Goal: Book appointment/travel/reservation

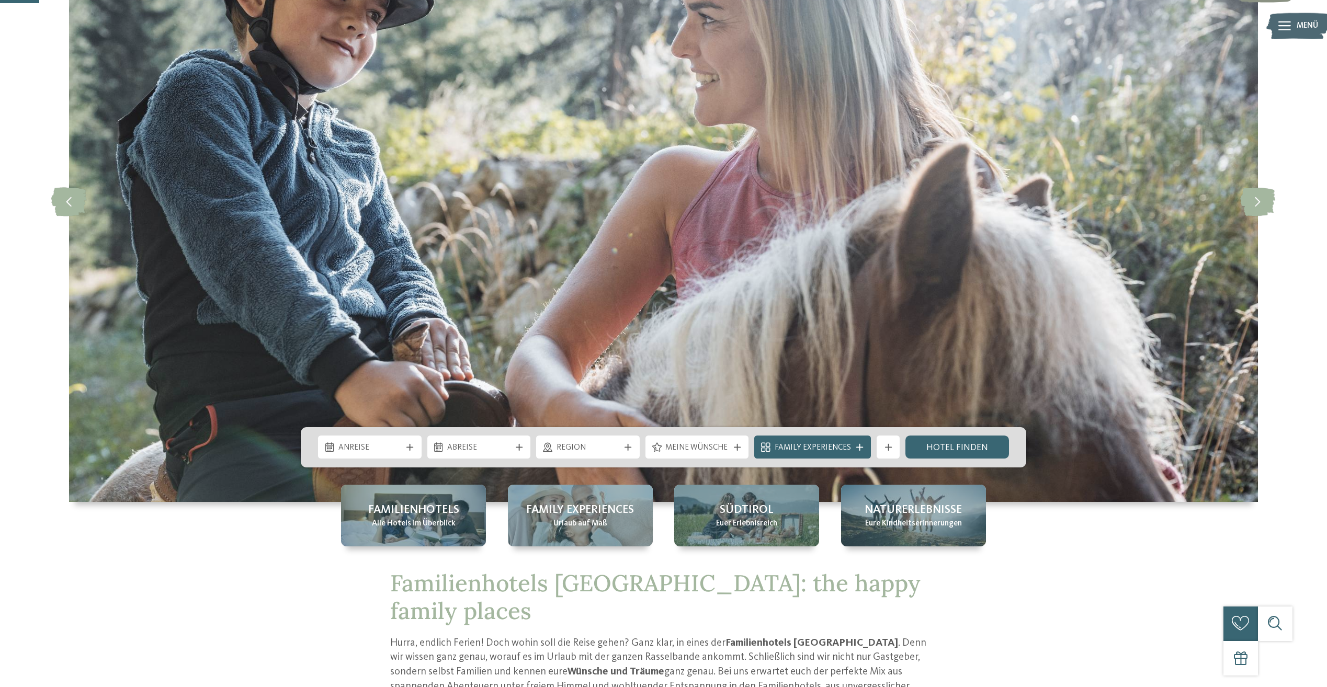
scroll to position [157, 0]
click at [409, 447] on icon at bounding box center [409, 447] width 7 height 7
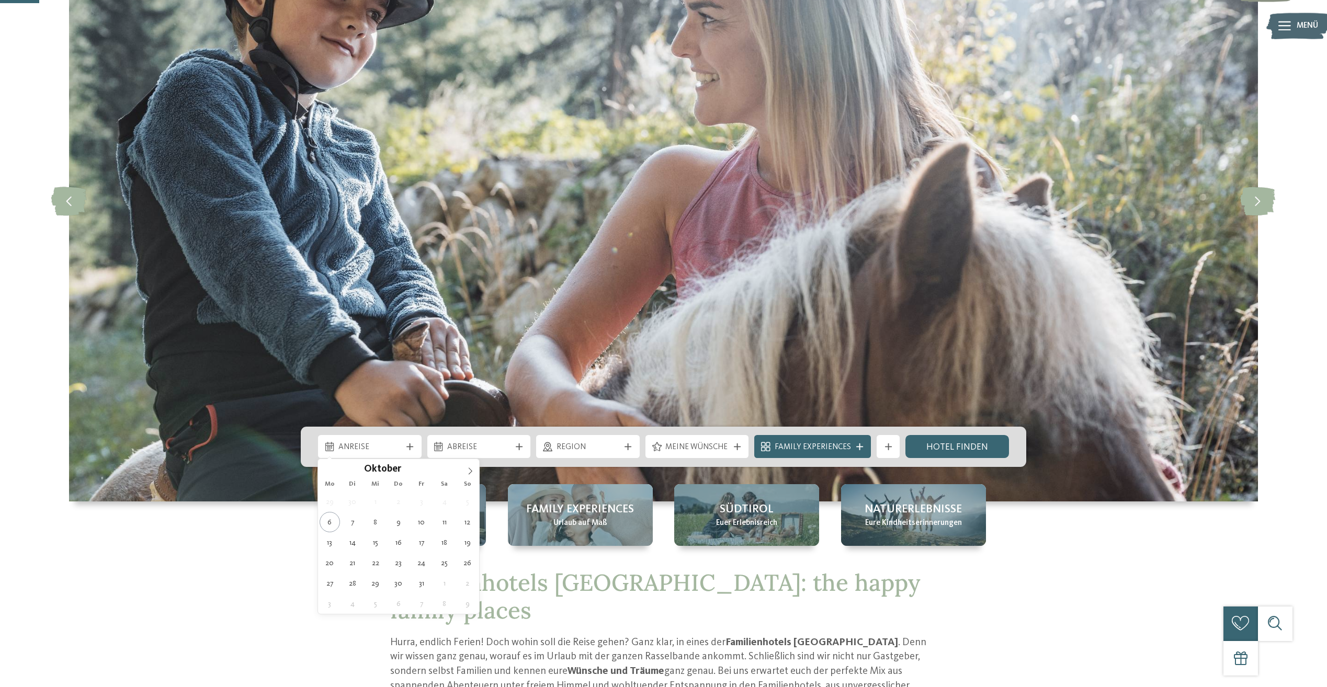
click at [470, 469] on icon at bounding box center [470, 471] width 7 height 7
type input "****"
click at [470, 469] on icon at bounding box center [470, 471] width 7 height 7
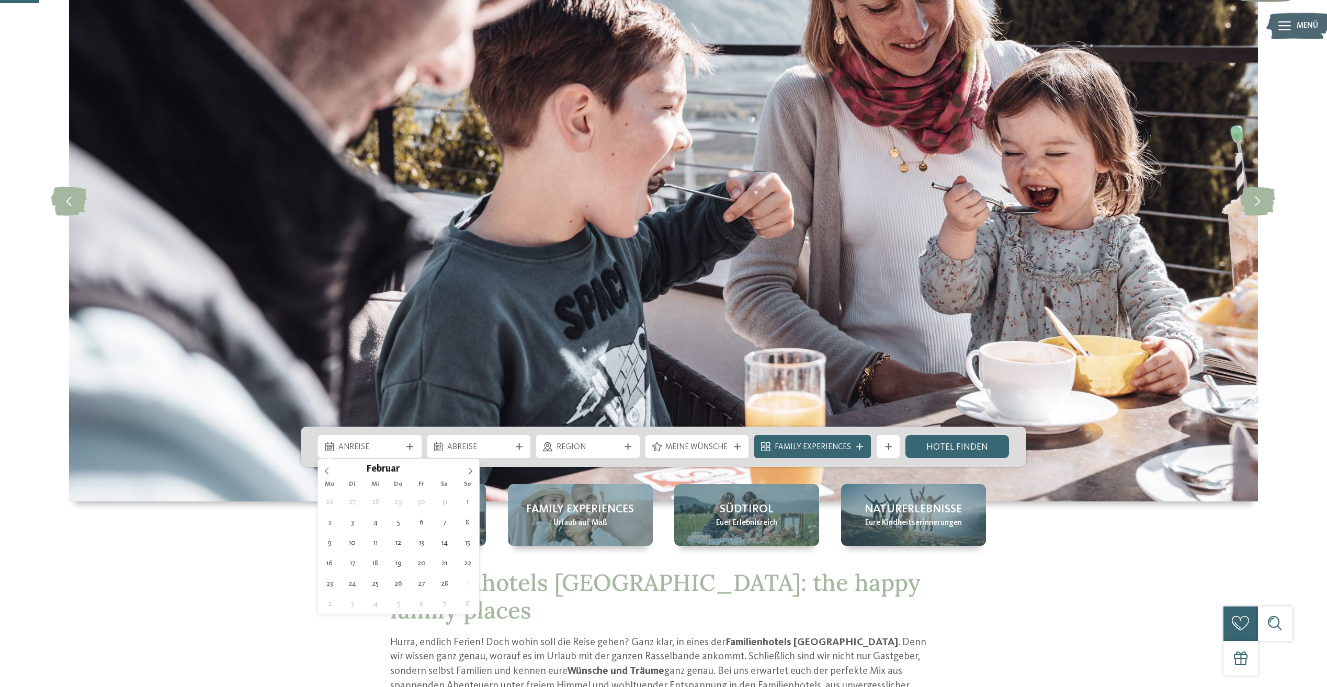
click at [470, 469] on icon at bounding box center [470, 471] width 7 height 7
click at [469, 469] on icon at bounding box center [470, 471] width 7 height 7
click at [469, 469] on icon at bounding box center [471, 471] width 4 height 7
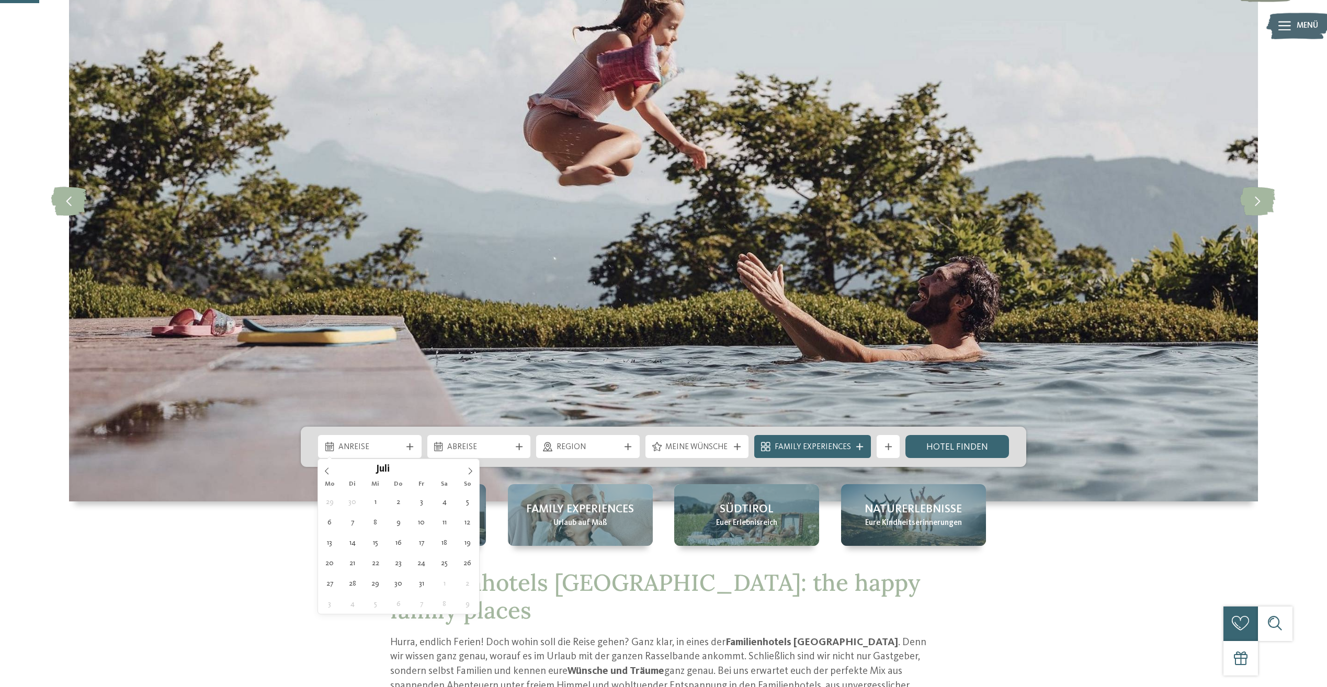
click at [469, 469] on icon at bounding box center [471, 471] width 4 height 7
type div "[DATE]"
type input "****"
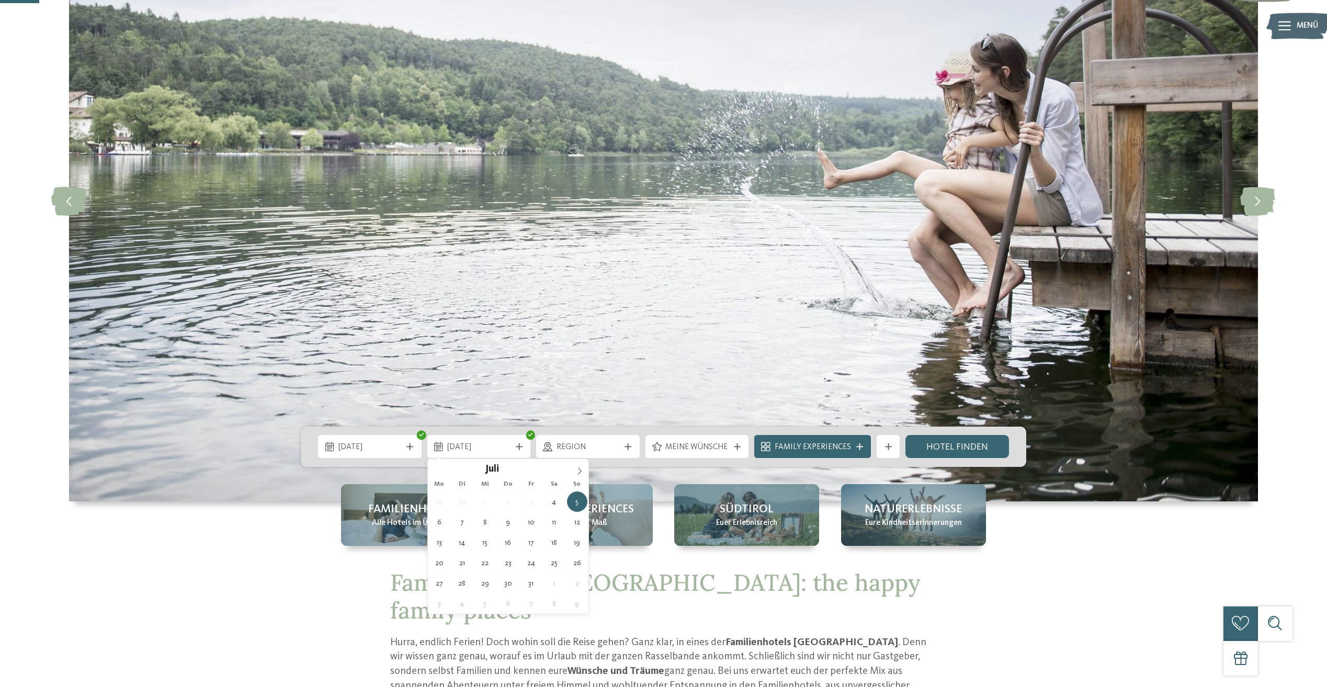
type div "[DATE]"
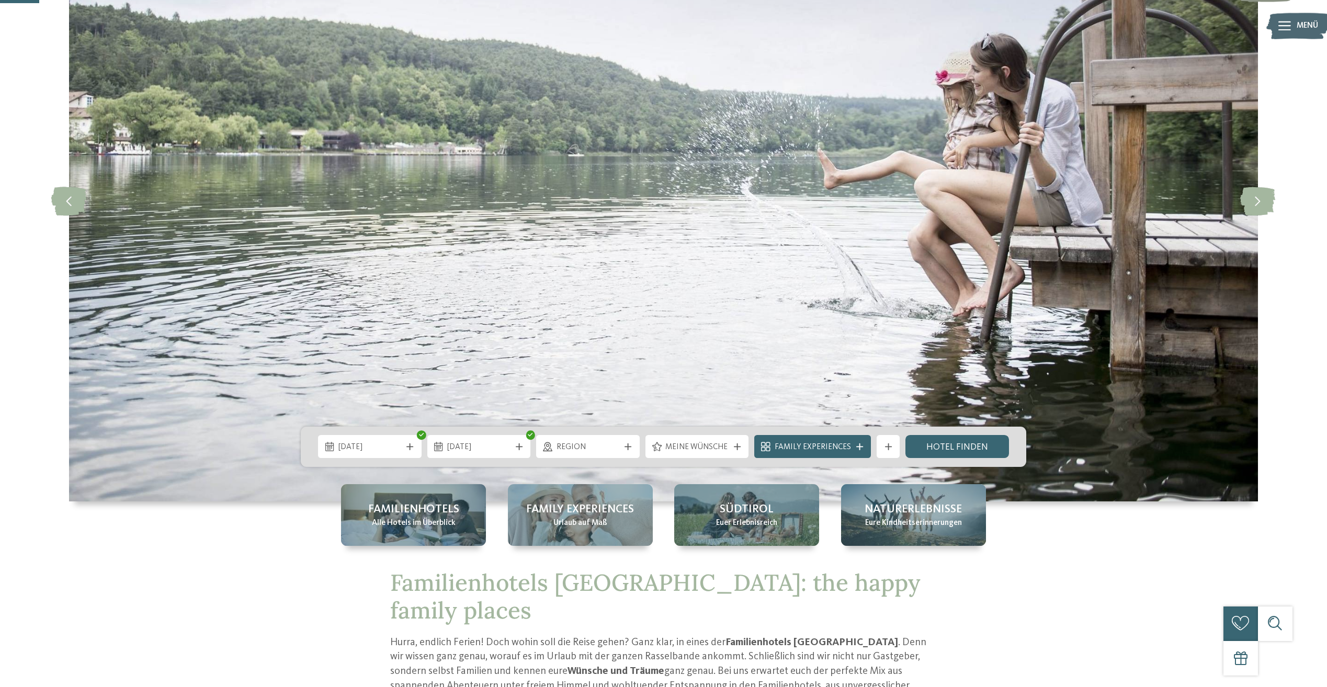
click at [631, 449] on icon at bounding box center [628, 447] width 7 height 7
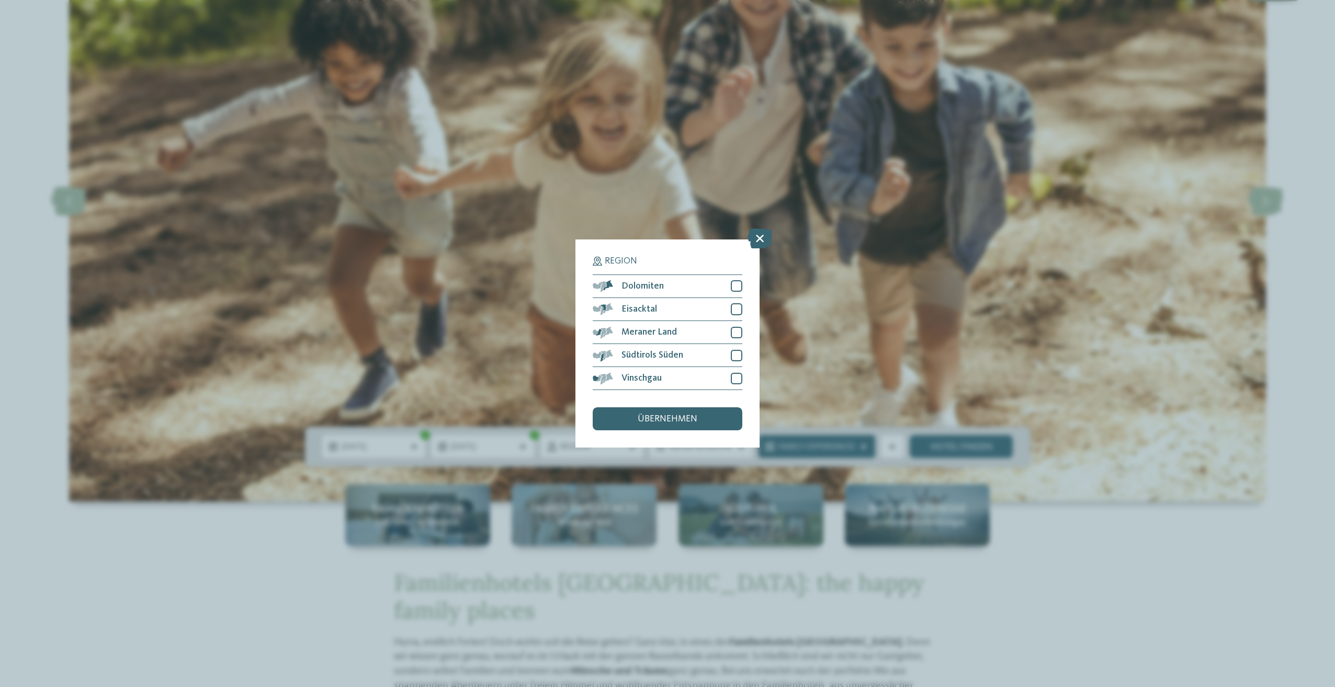
click at [734, 332] on div at bounding box center [737, 333] width 12 height 12
click at [734, 351] on div at bounding box center [737, 356] width 12 height 12
click at [737, 376] on div at bounding box center [737, 379] width 12 height 12
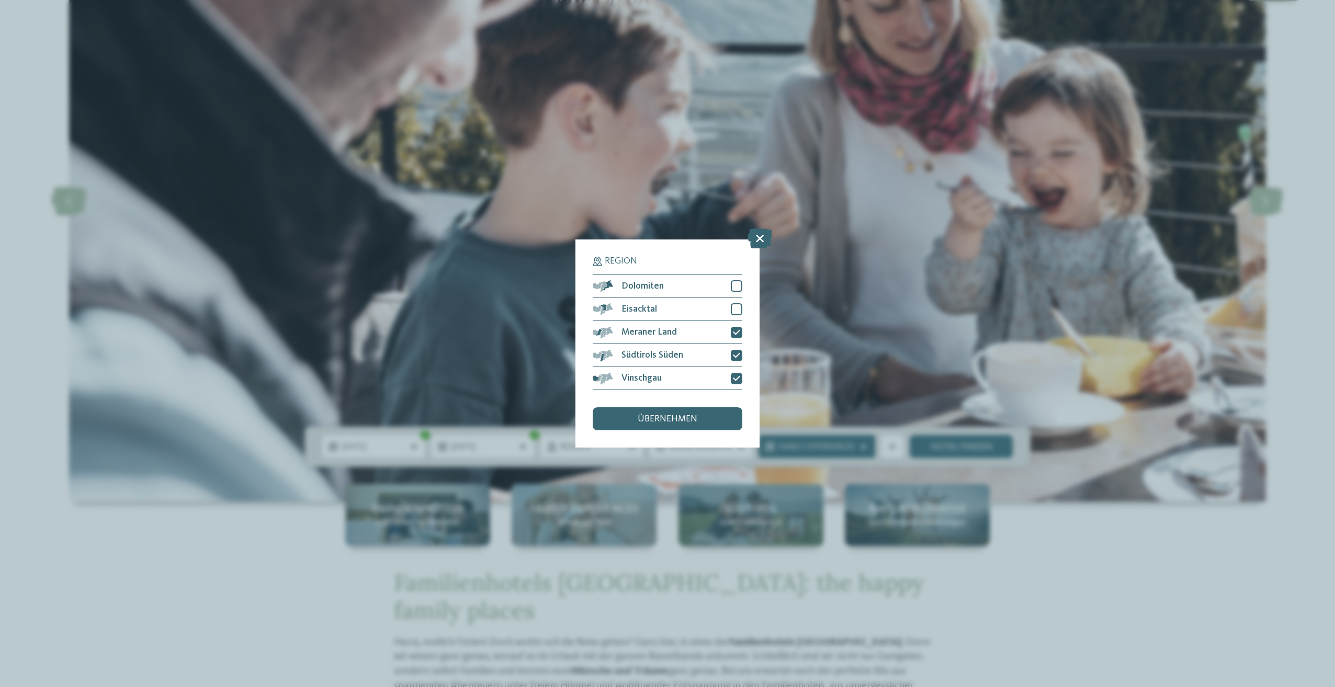
click at [658, 415] on span "übernehmen" at bounding box center [668, 419] width 60 height 9
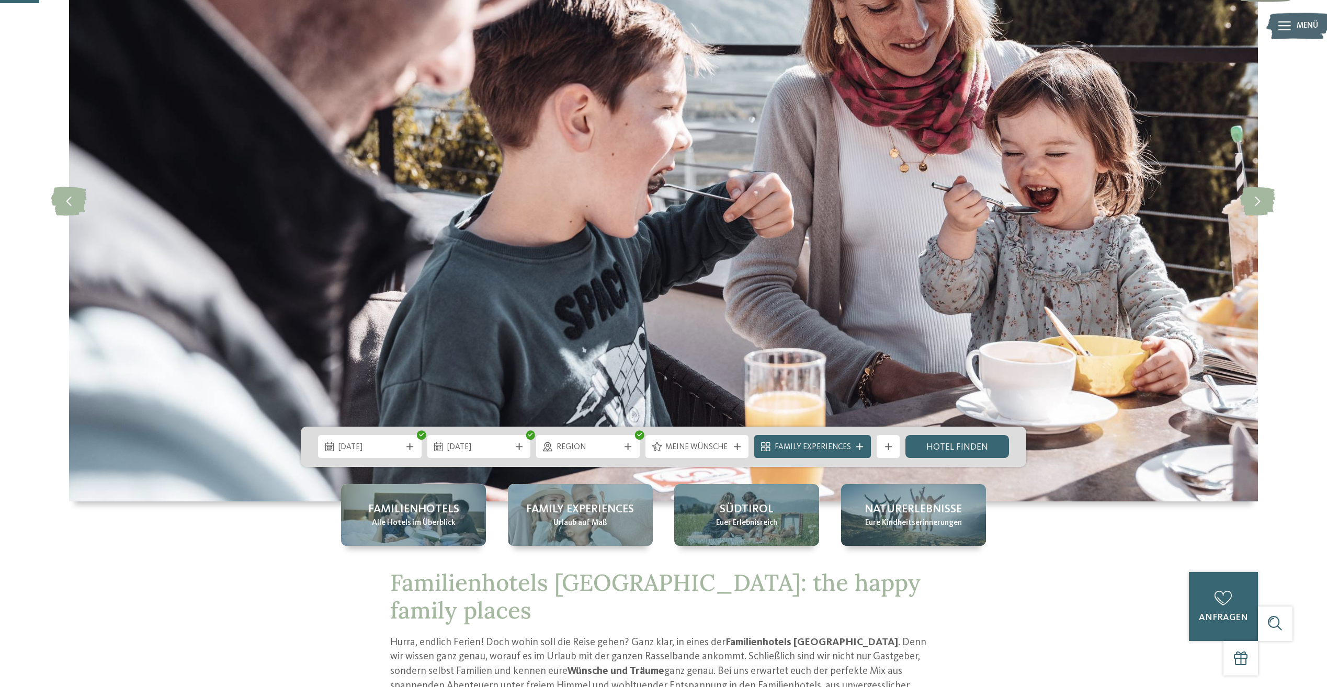
click at [731, 445] on div "Meine Wünsche" at bounding box center [697, 447] width 69 height 13
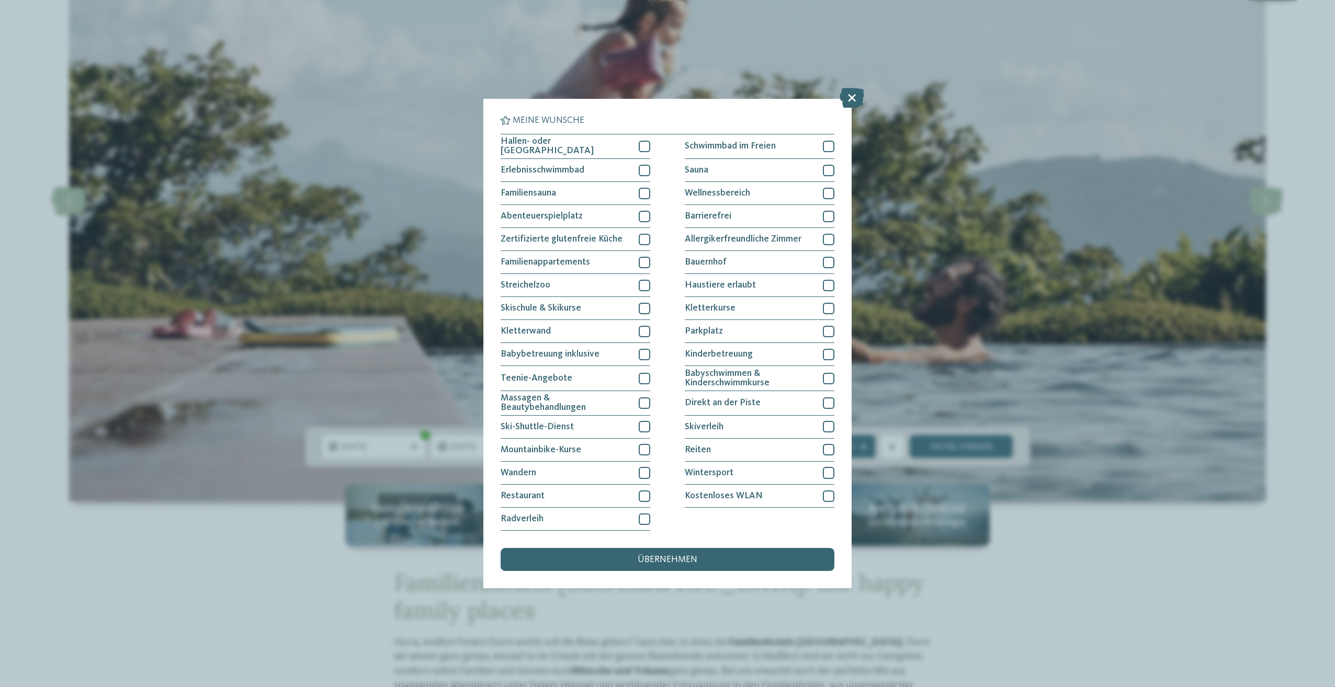
click at [647, 150] on div at bounding box center [645, 147] width 12 height 12
click at [640, 213] on div at bounding box center [645, 217] width 12 height 12
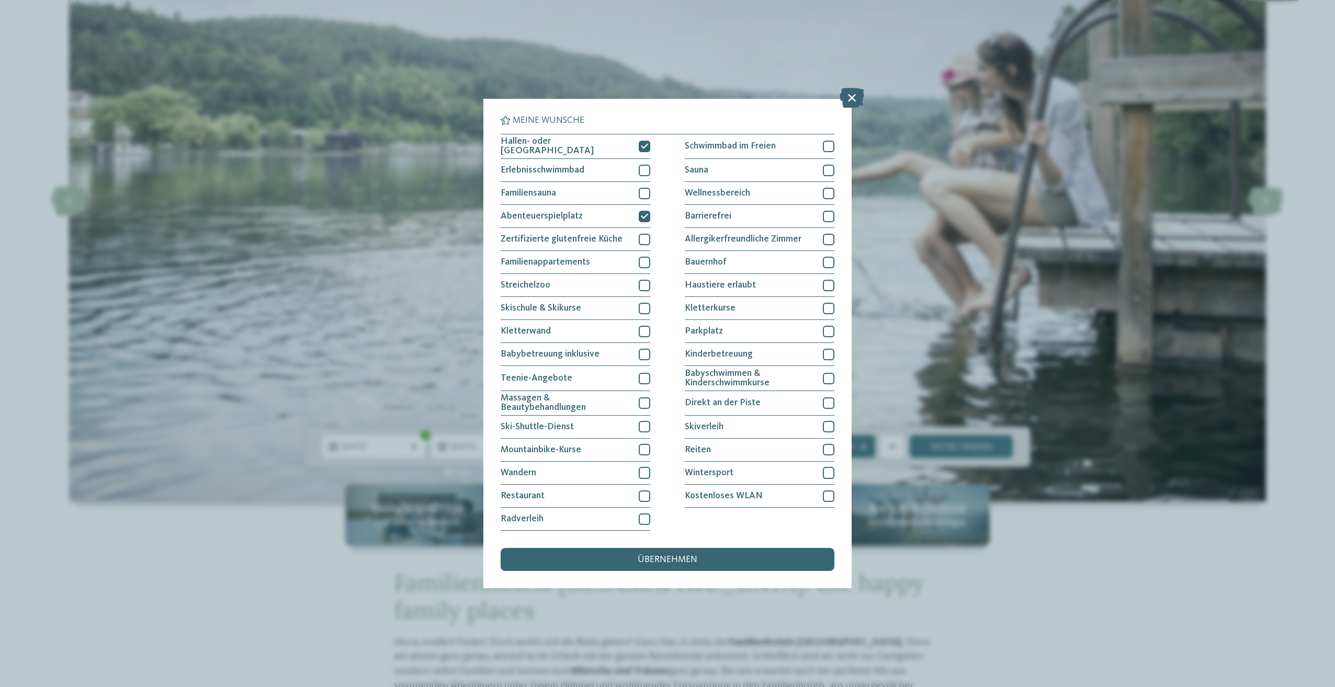
click at [648, 258] on div at bounding box center [645, 263] width 12 height 12
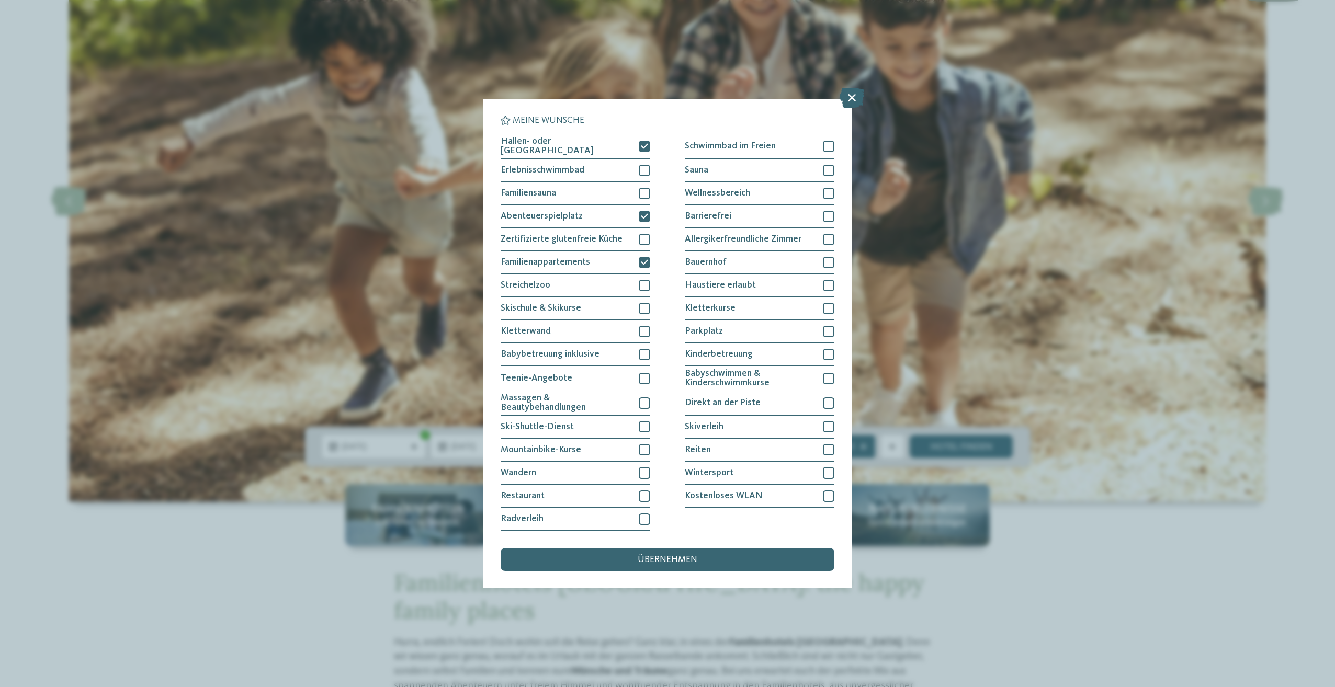
click at [639, 472] on div at bounding box center [645, 473] width 12 height 12
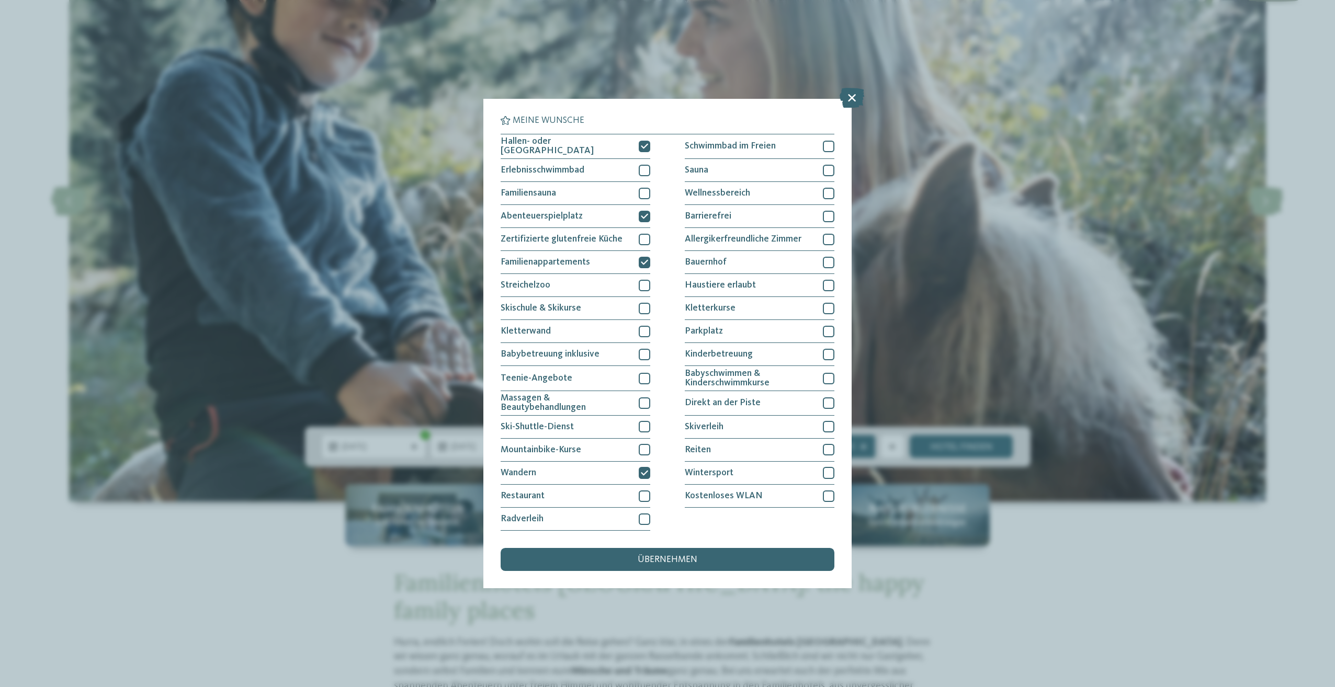
click at [646, 491] on div at bounding box center [645, 497] width 12 height 12
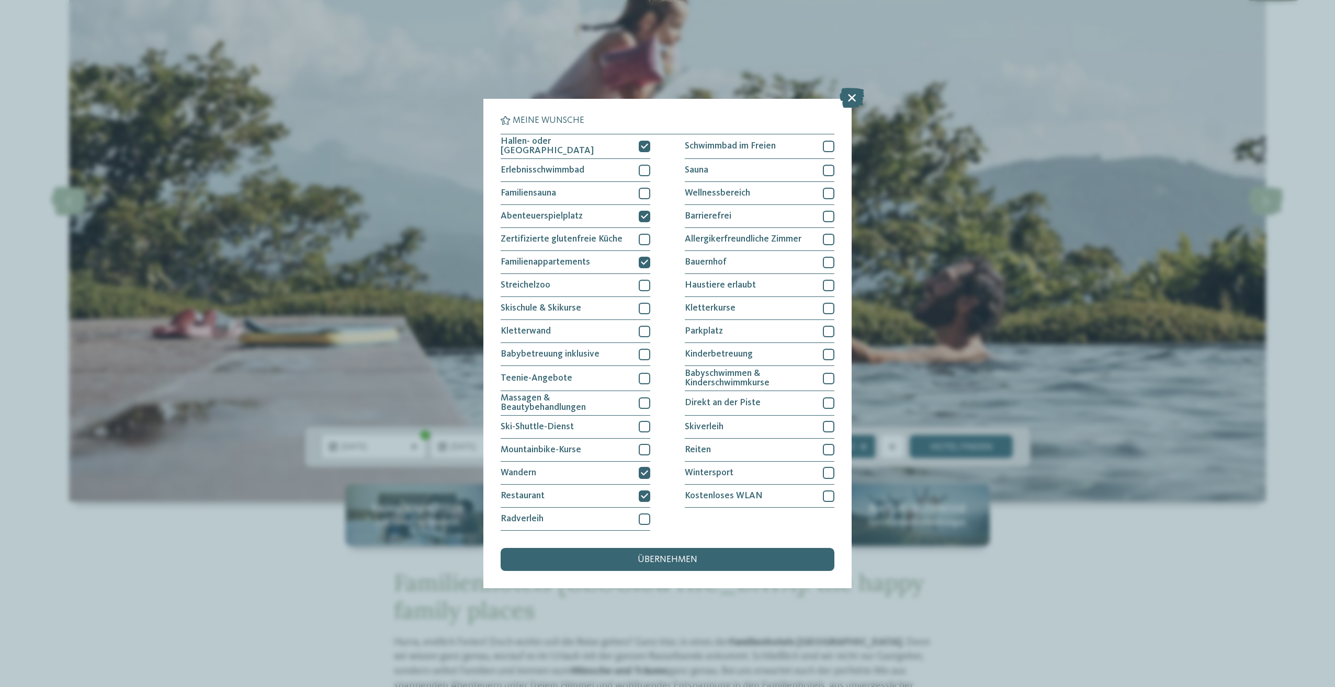
click at [723, 557] on div "übernehmen" at bounding box center [668, 559] width 334 height 23
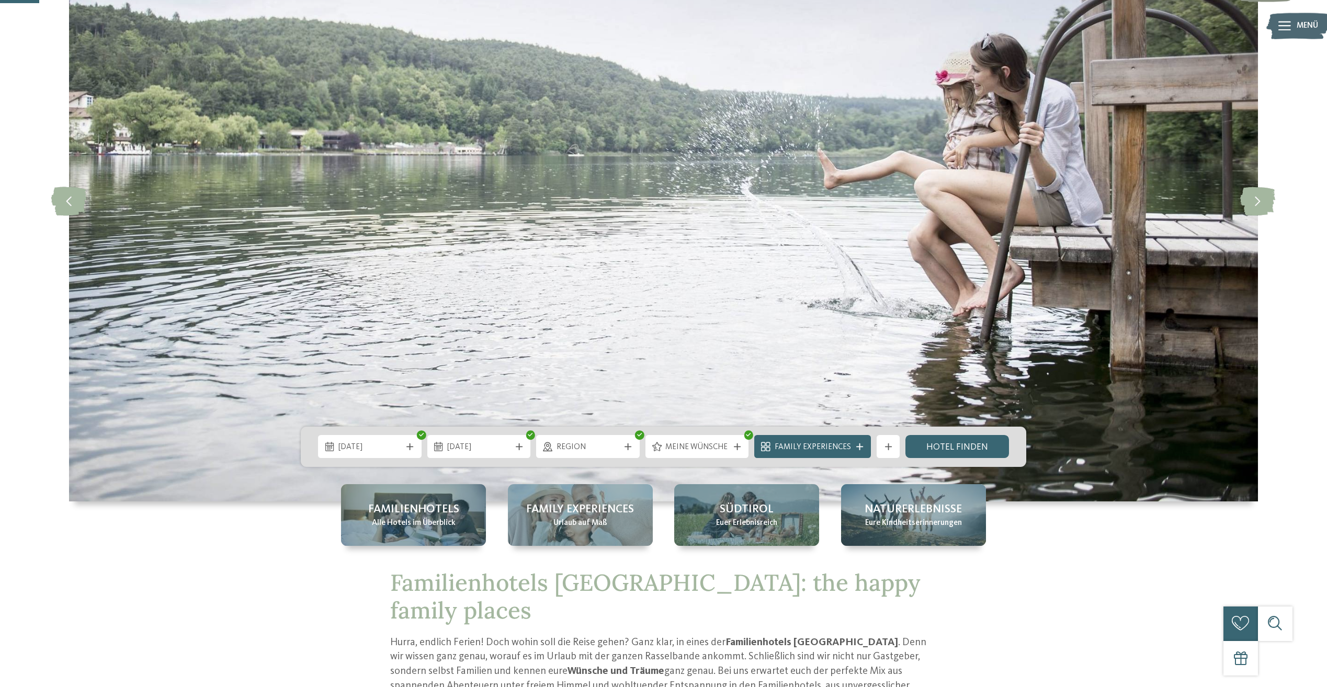
click at [850, 444] on span "Family Experiences" at bounding box center [813, 448] width 76 height 12
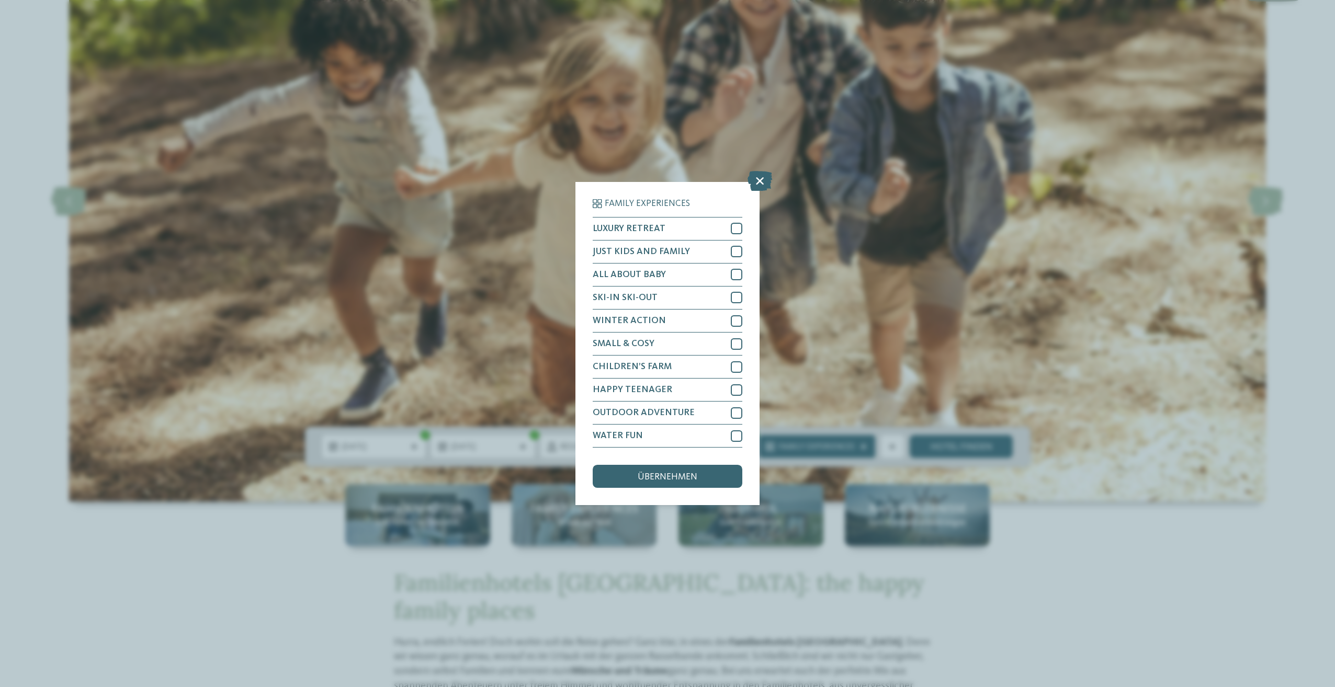
click at [762, 185] on icon at bounding box center [760, 181] width 25 height 20
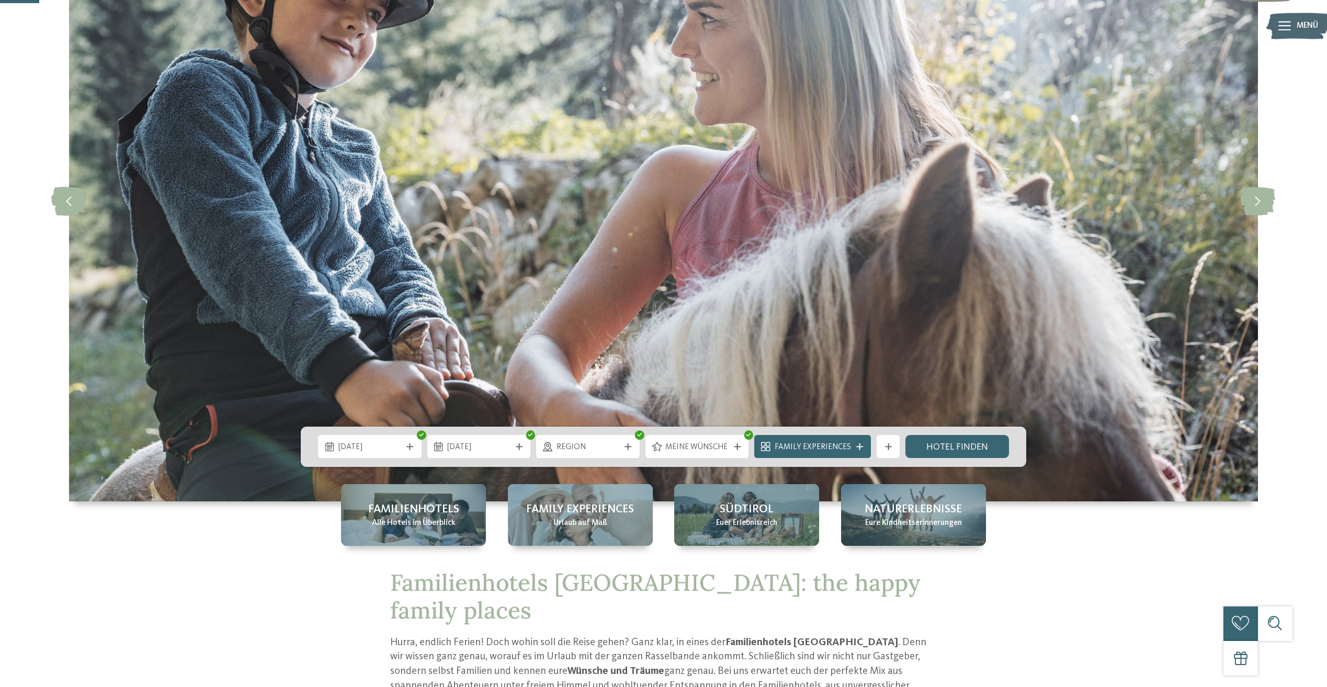
click at [886, 445] on icon at bounding box center [888, 447] width 7 height 7
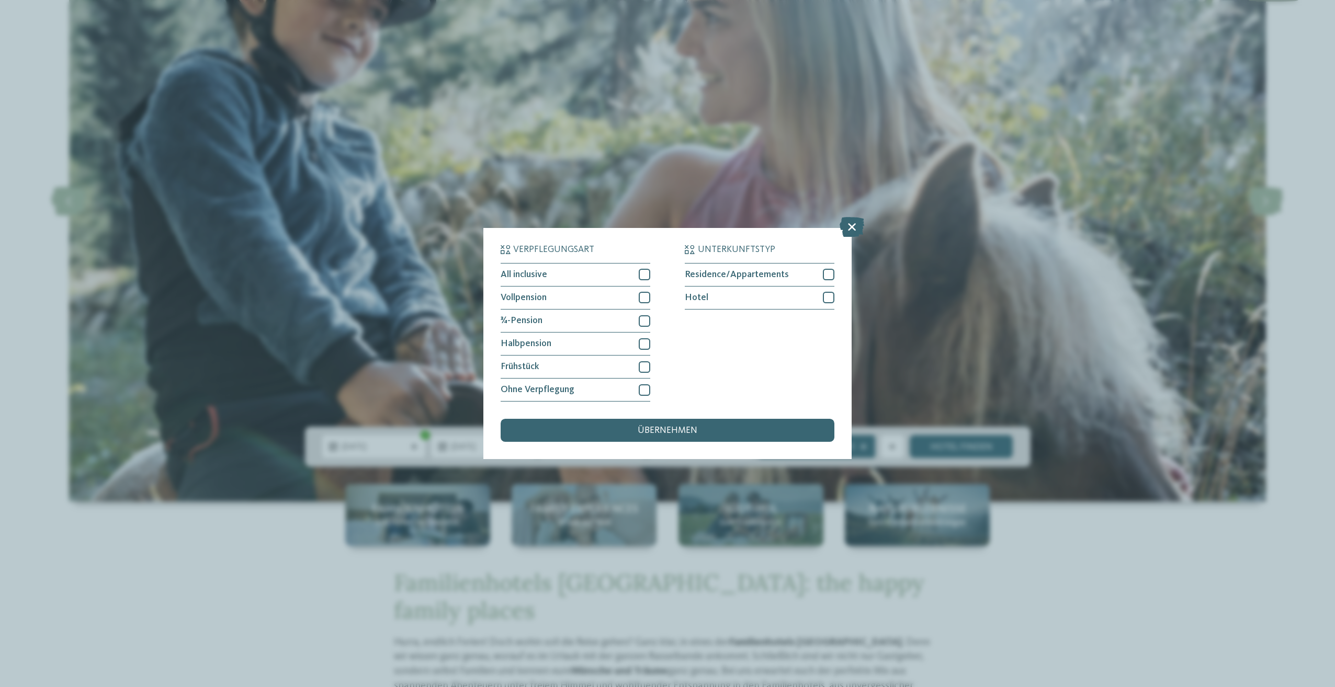
click at [848, 230] on icon at bounding box center [852, 227] width 25 height 20
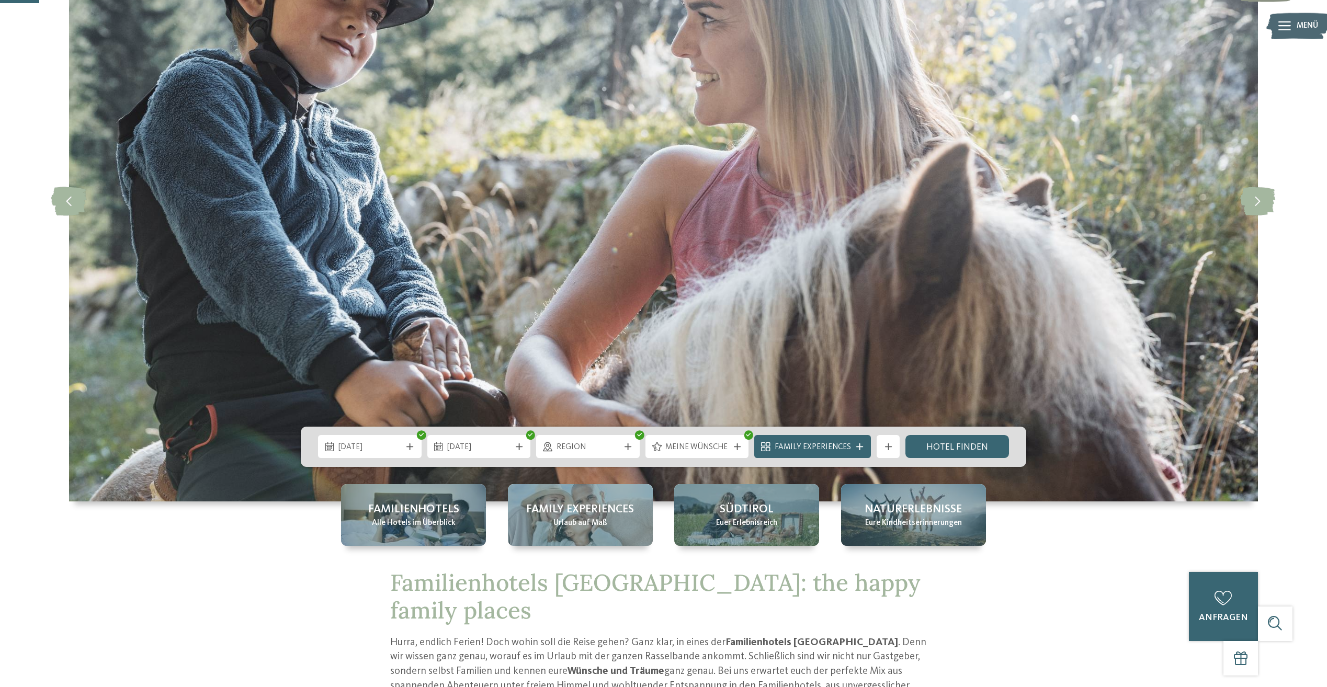
click at [971, 448] on link "Hotel finden" at bounding box center [958, 446] width 104 height 23
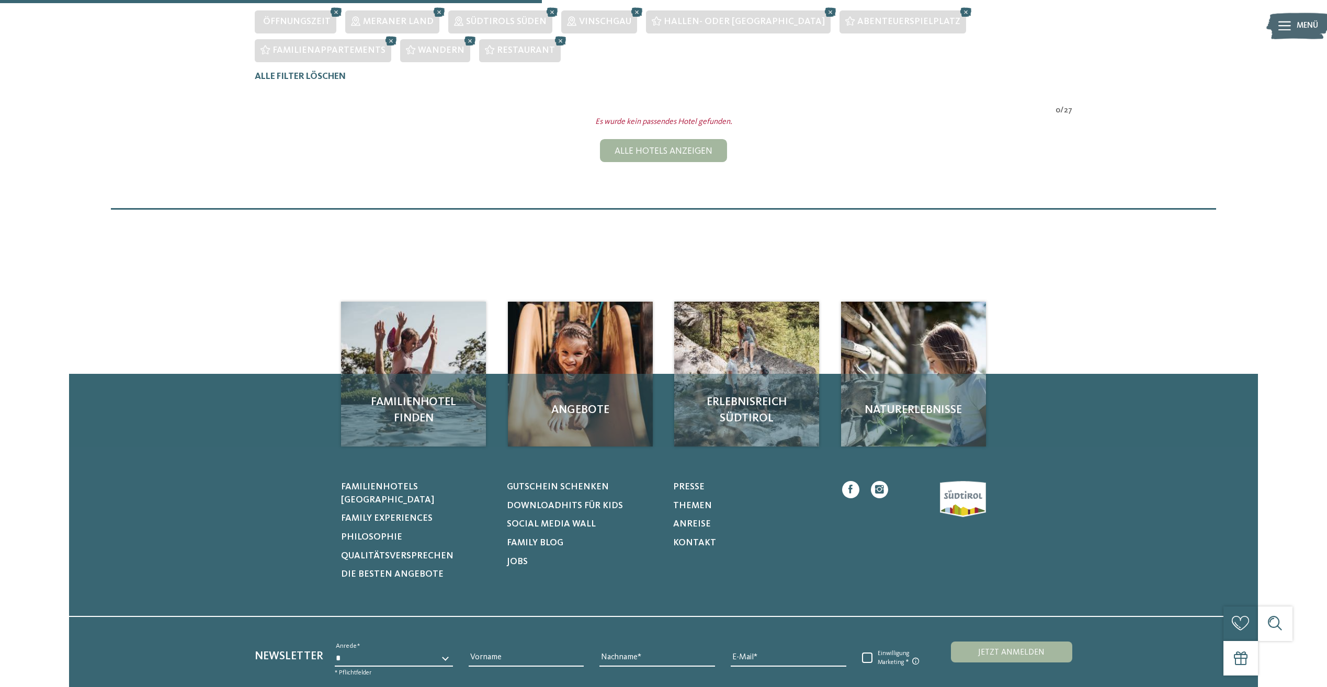
scroll to position [151, 0]
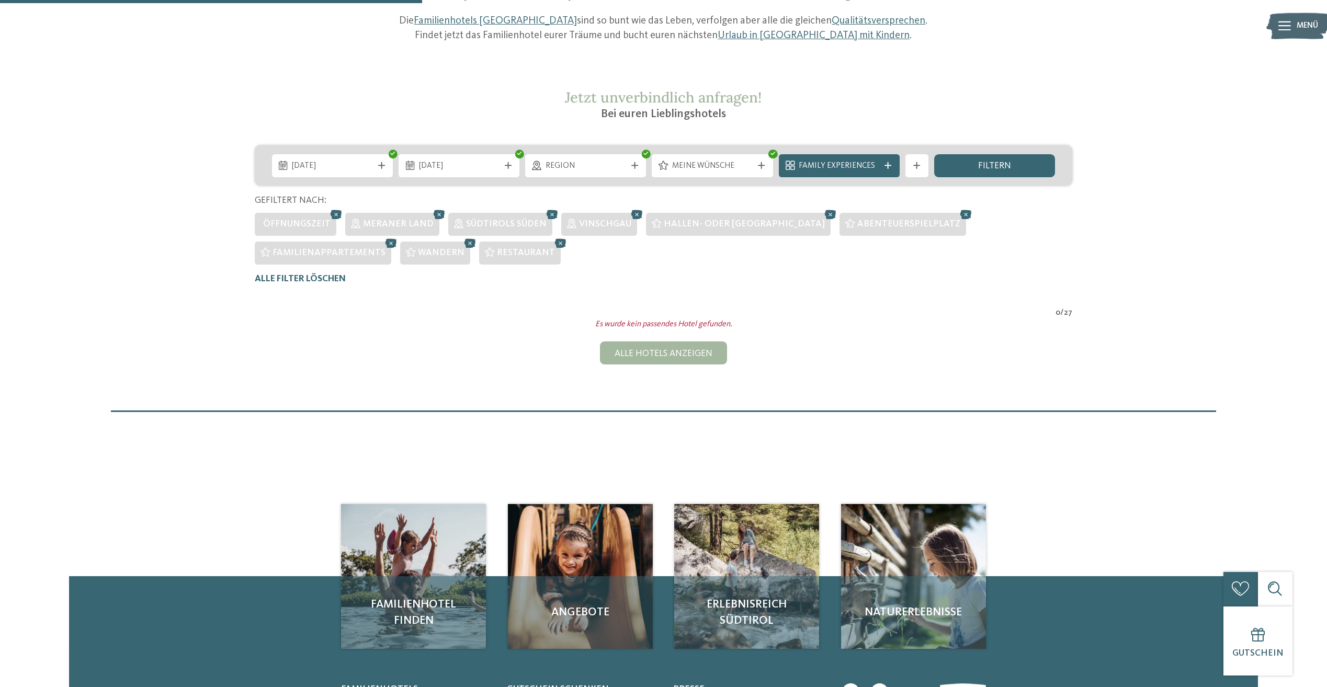
click at [860, 157] on div "Family Experiences" at bounding box center [839, 165] width 121 height 23
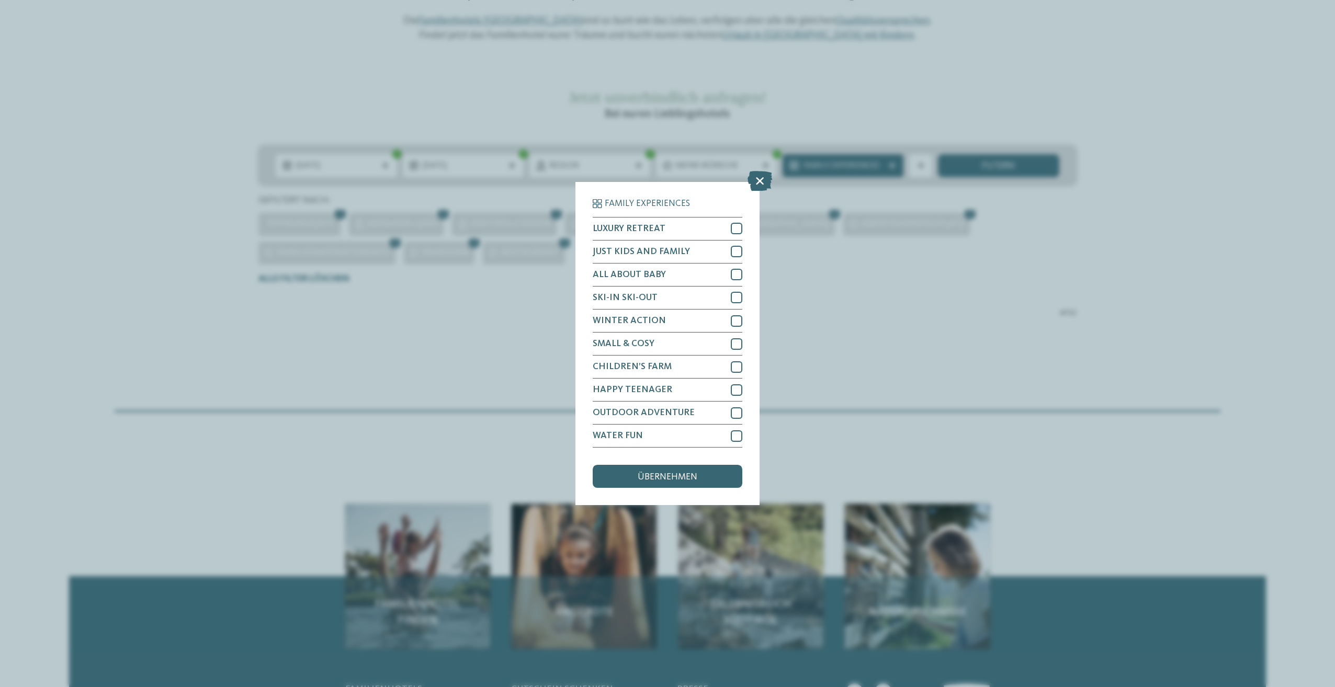
click at [732, 229] on div at bounding box center [737, 229] width 12 height 12
click at [732, 253] on div at bounding box center [737, 252] width 12 height 12
click at [733, 277] on div at bounding box center [737, 275] width 12 height 12
drag, startPoint x: 732, startPoint y: 308, endPoint x: 732, endPoint y: 326, distance: 18.3
click at [732, 309] on div "SKI-IN SKI-OUT" at bounding box center [668, 298] width 150 height 23
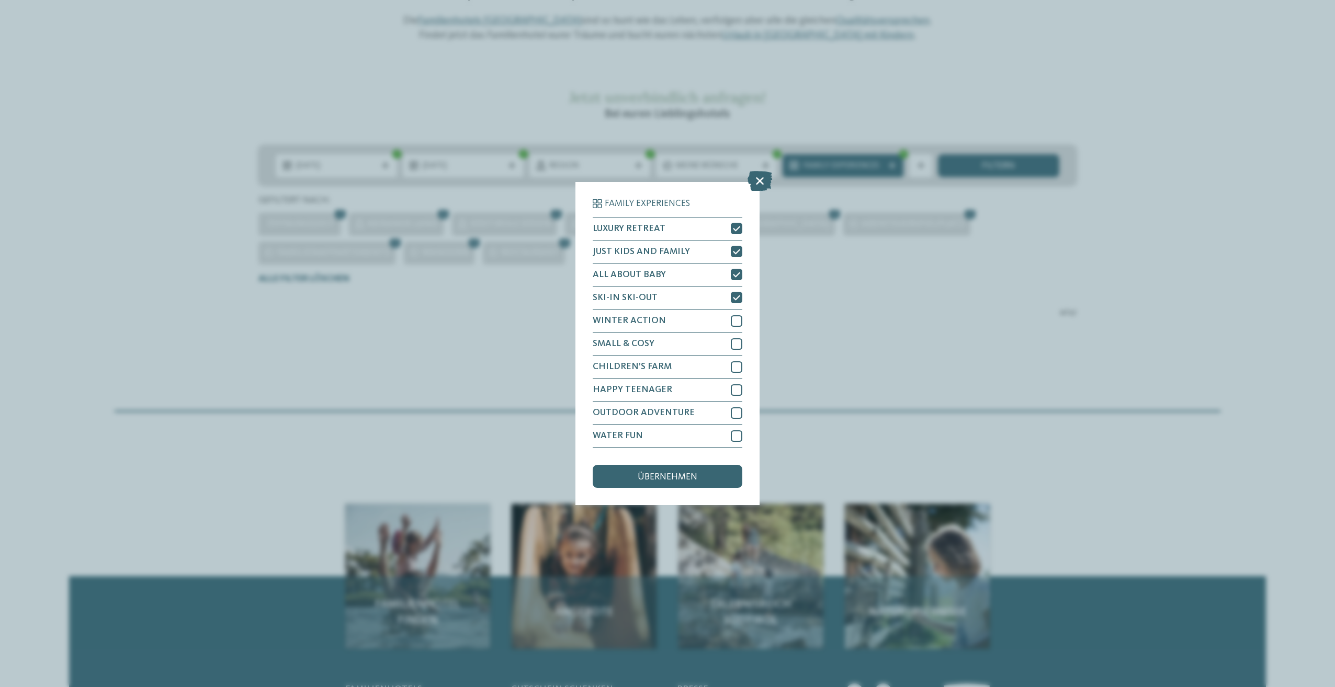
click at [732, 332] on div "WINTER ACTION" at bounding box center [668, 321] width 150 height 23
click at [730, 358] on div "CHILDREN’S FARM" at bounding box center [668, 367] width 150 height 23
click at [742, 391] on div at bounding box center [737, 391] width 12 height 12
click at [736, 413] on div "DE IT EN ." at bounding box center [667, 436] width 1335 height 1174
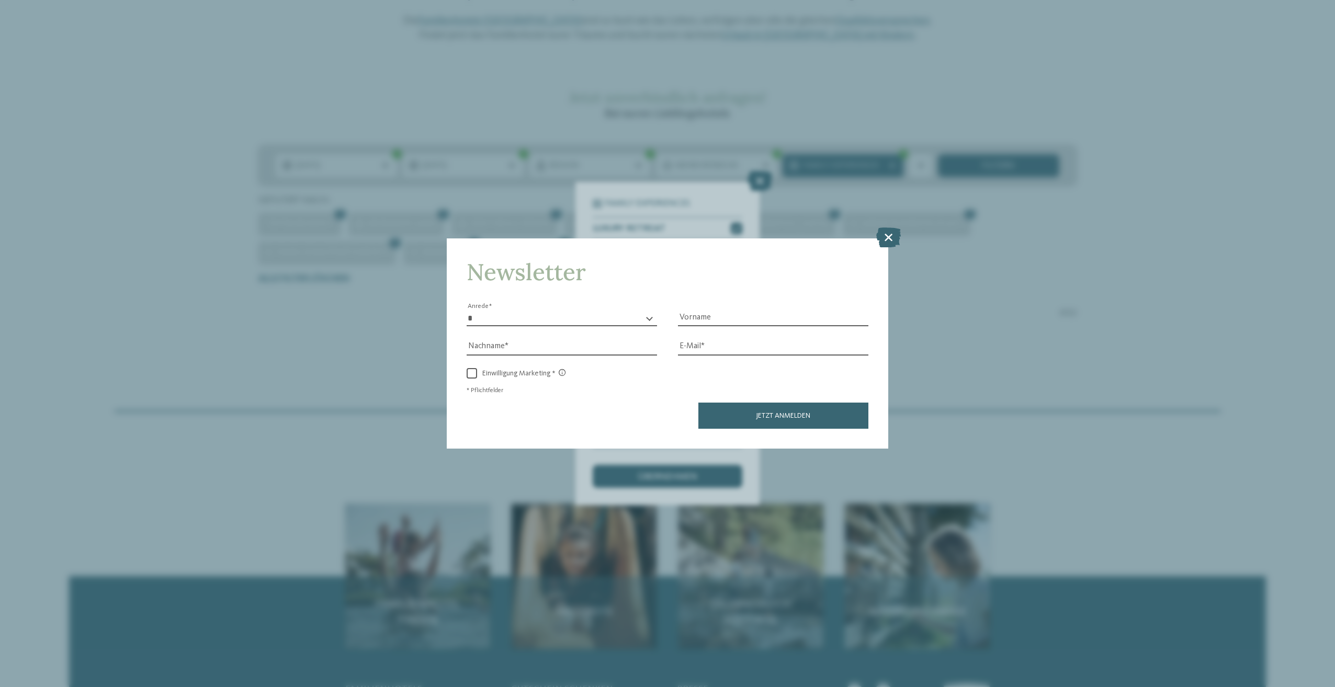
click at [886, 237] on icon at bounding box center [888, 238] width 25 height 20
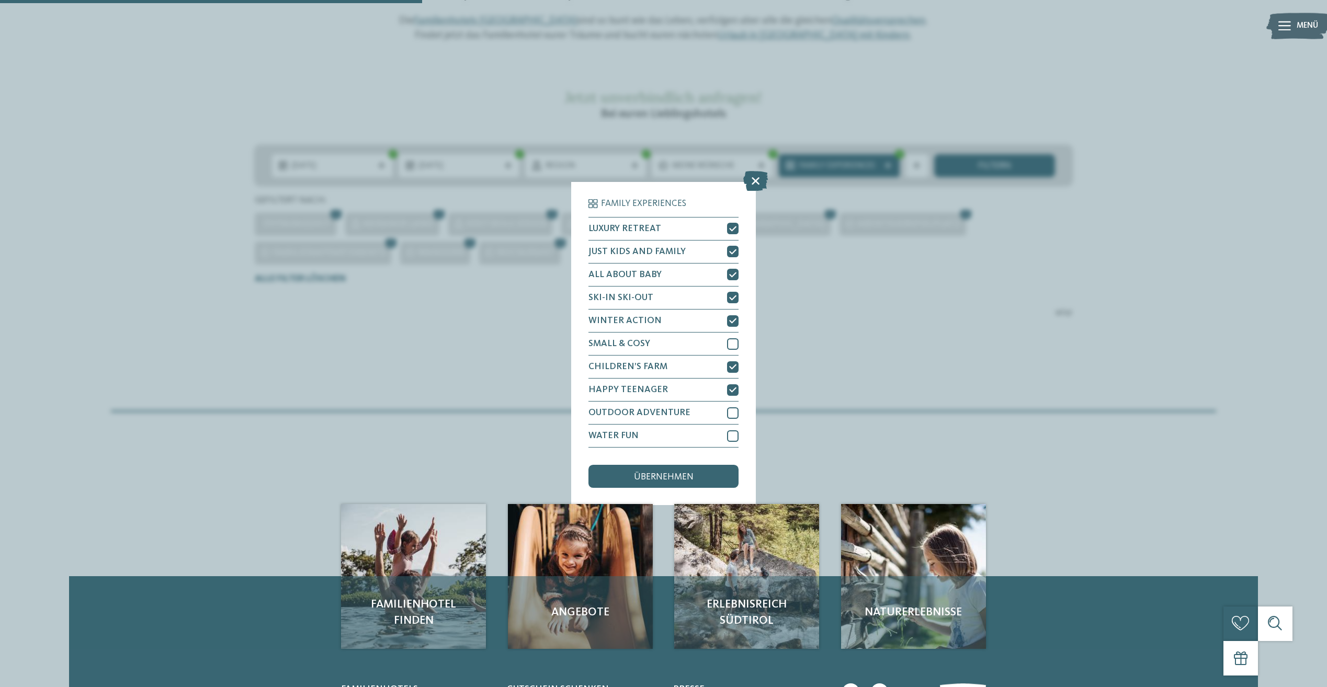
drag, startPoint x: 736, startPoint y: 433, endPoint x: 727, endPoint y: 415, distance: 19.9
click at [734, 431] on div at bounding box center [733, 437] width 12 height 12
click at [726, 411] on div "OUTDOOR ADVENTURE" at bounding box center [664, 413] width 150 height 23
click at [734, 342] on div at bounding box center [733, 344] width 12 height 12
click at [676, 480] on span "übernehmen" at bounding box center [664, 477] width 60 height 9
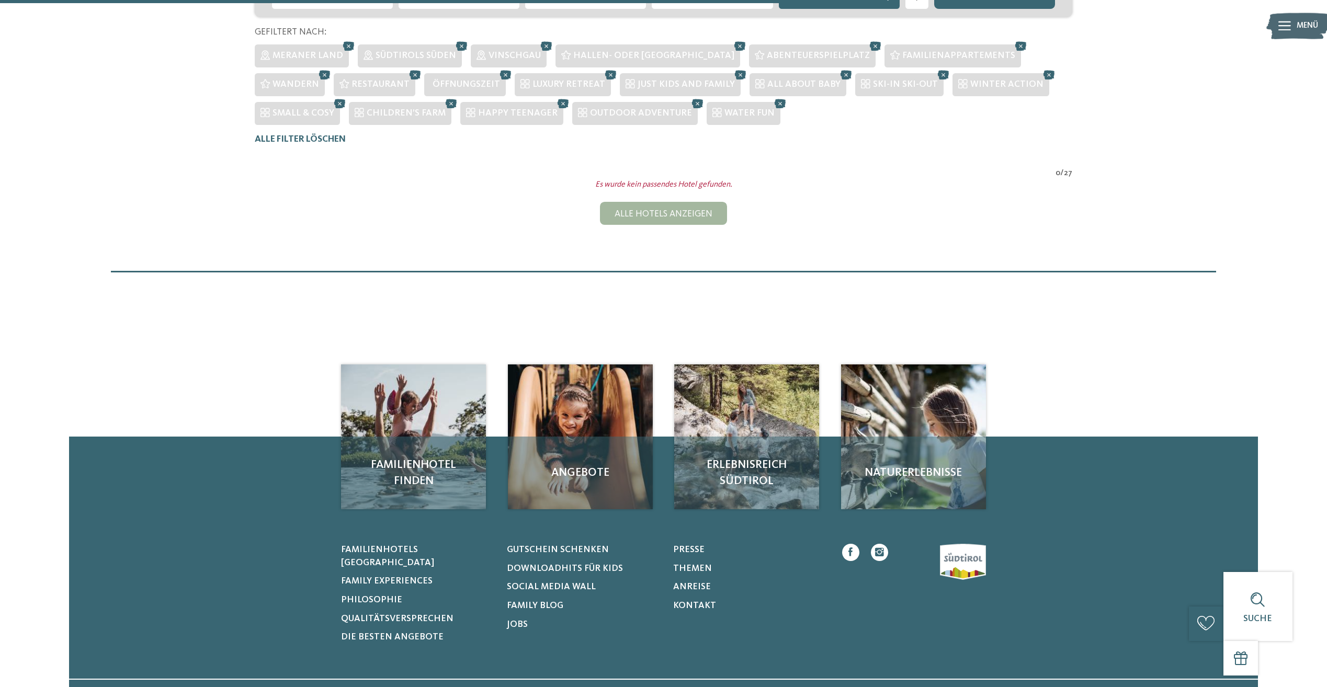
scroll to position [284, 0]
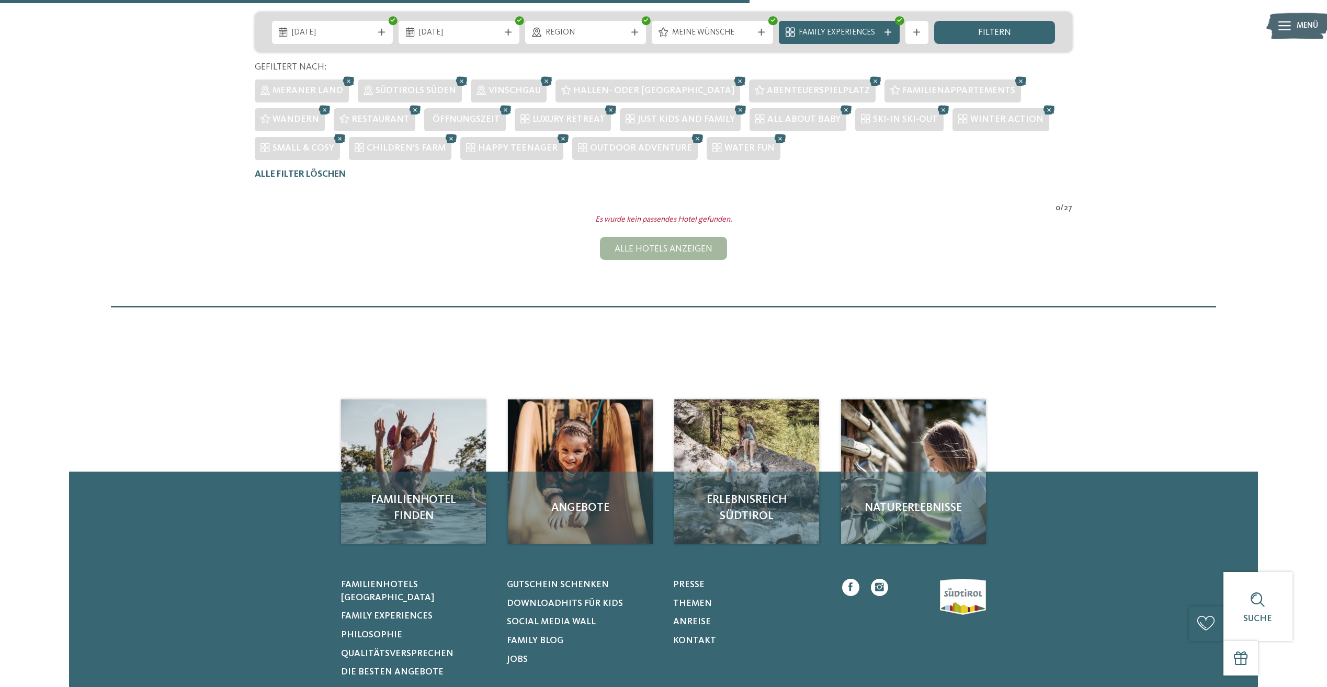
click at [1000, 32] on span "filtern" at bounding box center [994, 32] width 33 height 9
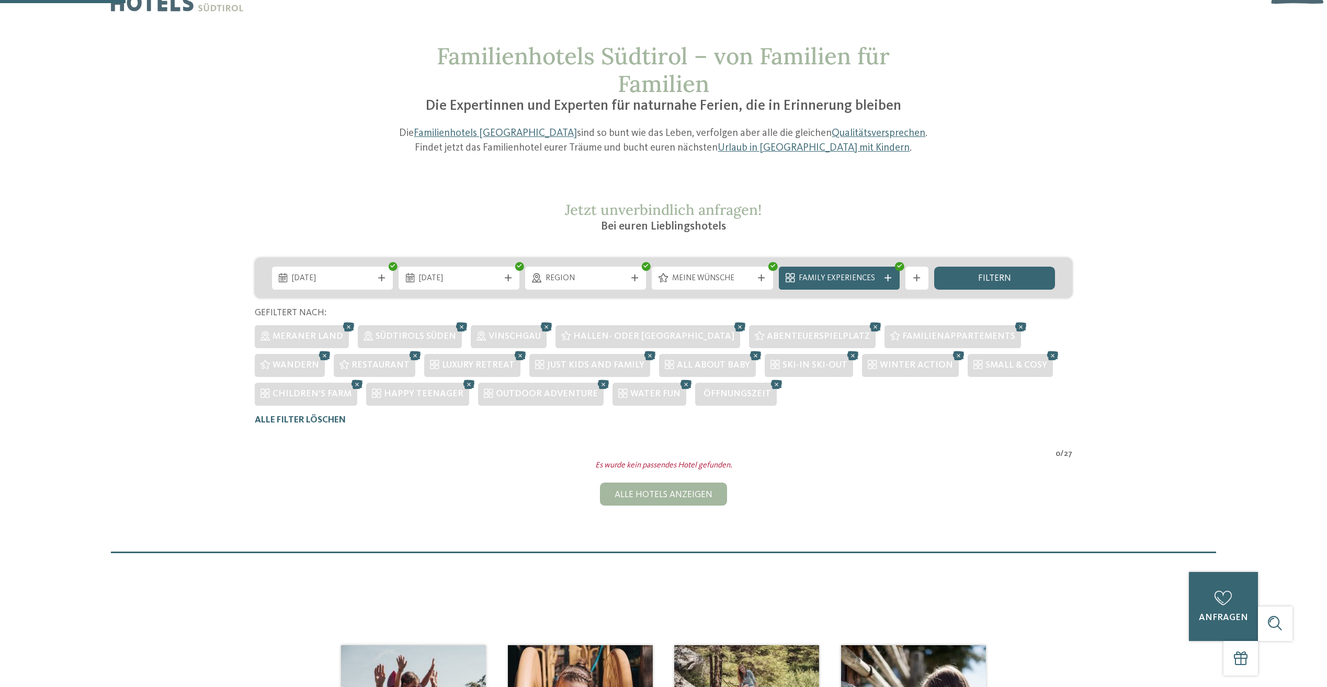
scroll to position [0, 0]
